Goal: Task Accomplishment & Management: Manage account settings

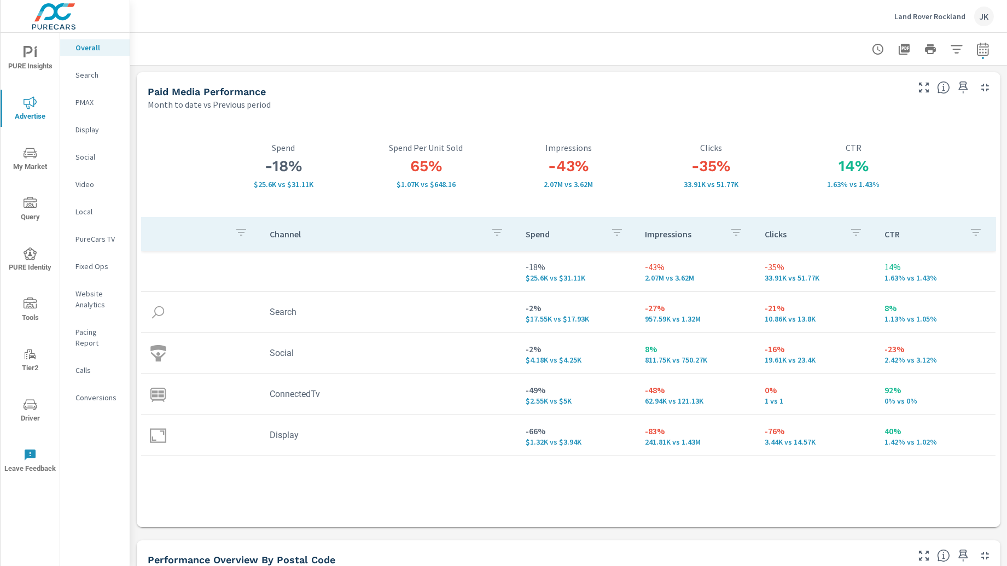
click at [996, 12] on button "Land Rover Rockland JK" at bounding box center [944, 16] width 108 height 32
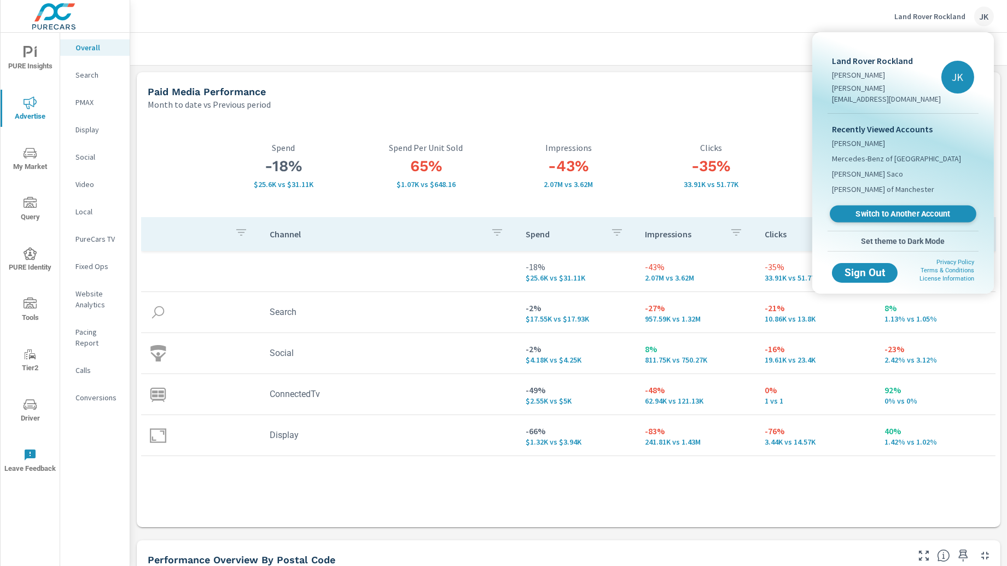
click at [912, 209] on span "Switch to Another Account" at bounding box center [903, 214] width 134 height 10
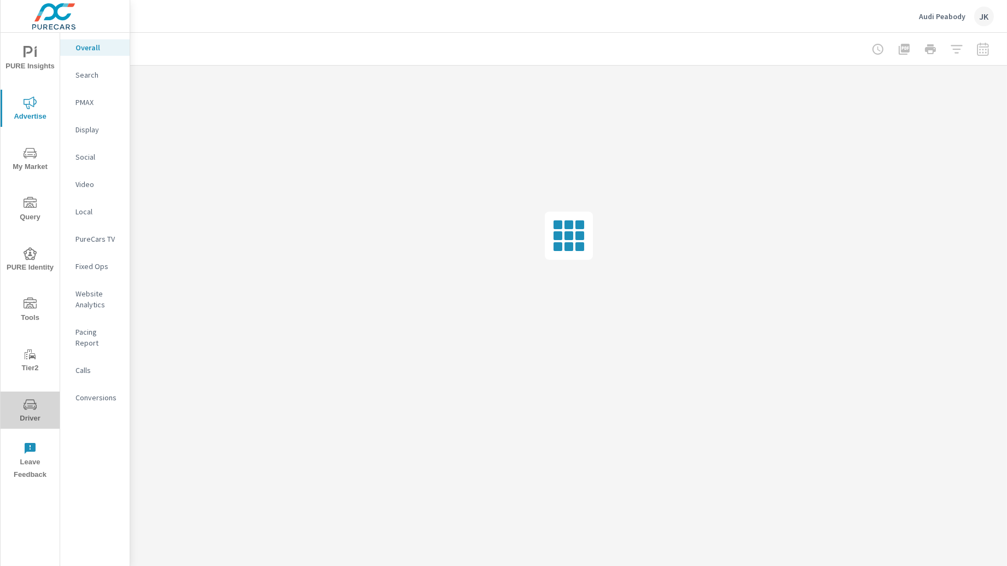
click at [27, 405] on icon "nav menu" at bounding box center [30, 404] width 13 height 13
